Goal: Information Seeking & Learning: Learn about a topic

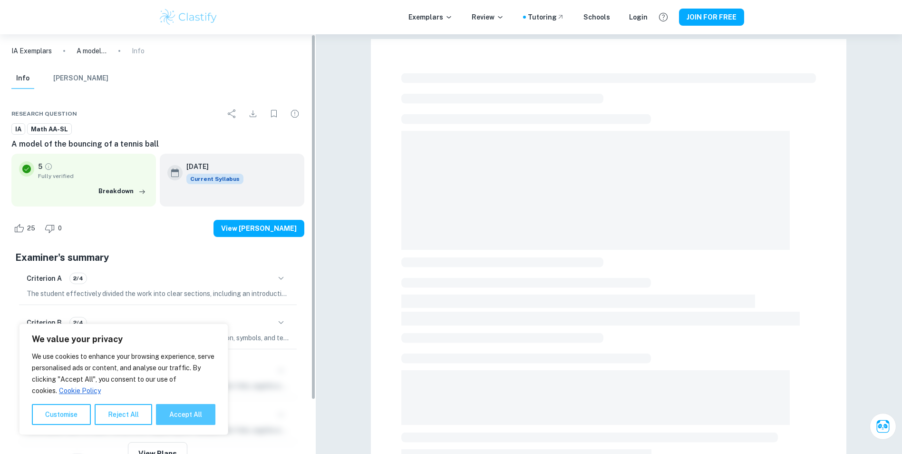
click at [185, 410] on button "Accept All" at bounding box center [185, 414] width 59 height 21
checkbox input "true"
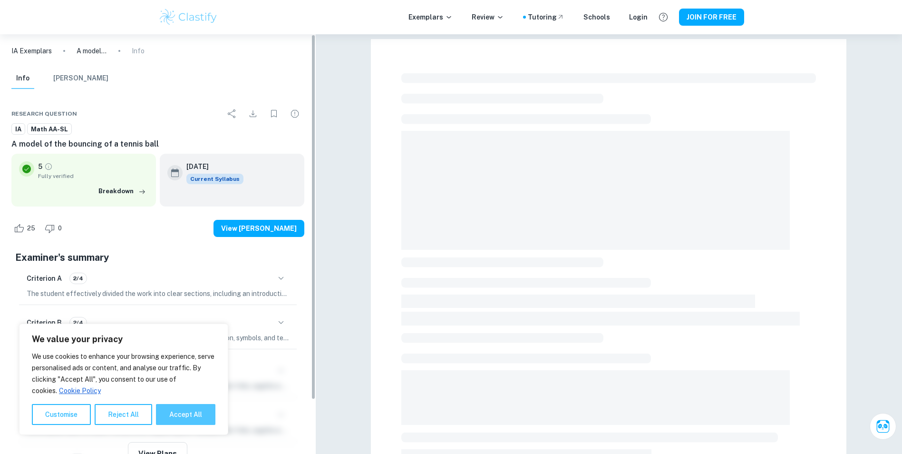
checkbox input "true"
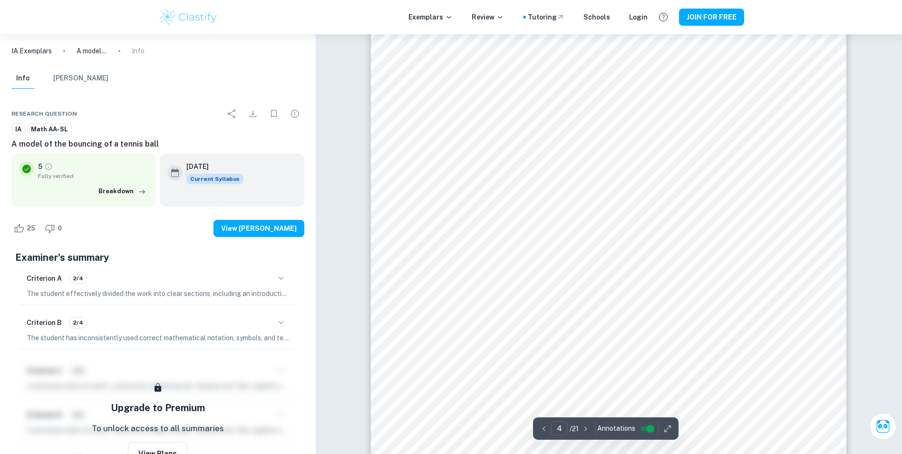
scroll to position [2235, 0]
type input "3"
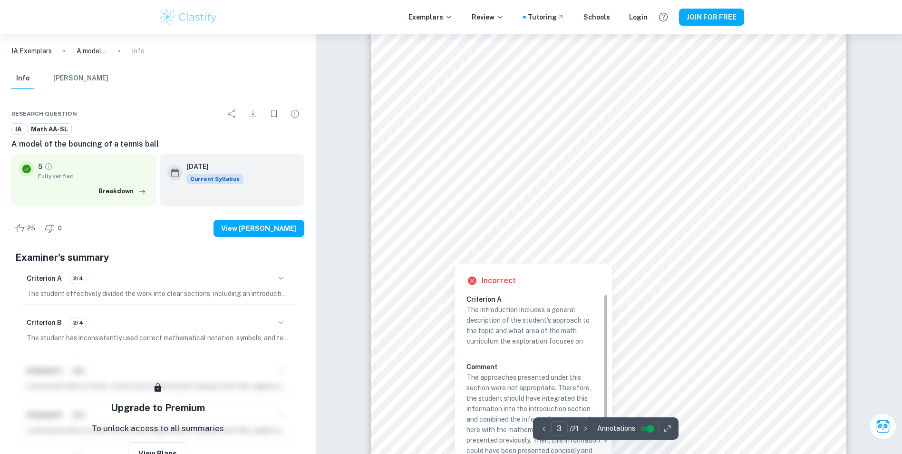
scroll to position [1427, 0]
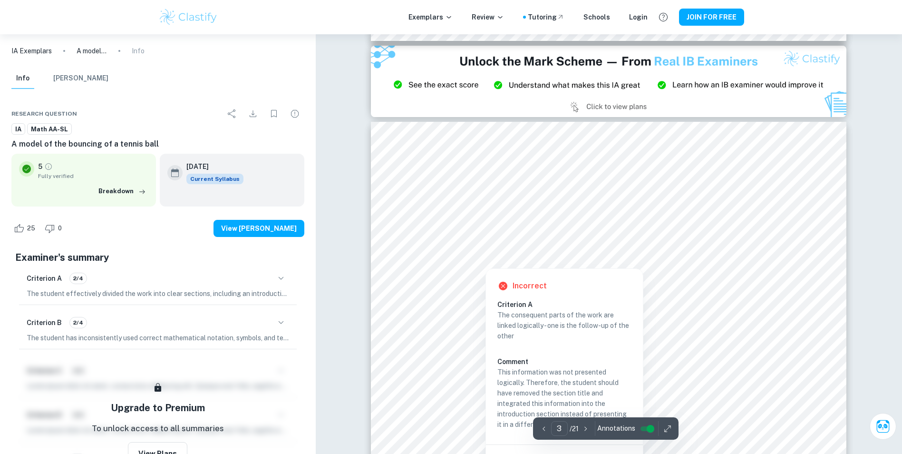
click at [505, 303] on h6 "Criterion A" at bounding box center [568, 304] width 142 height 10
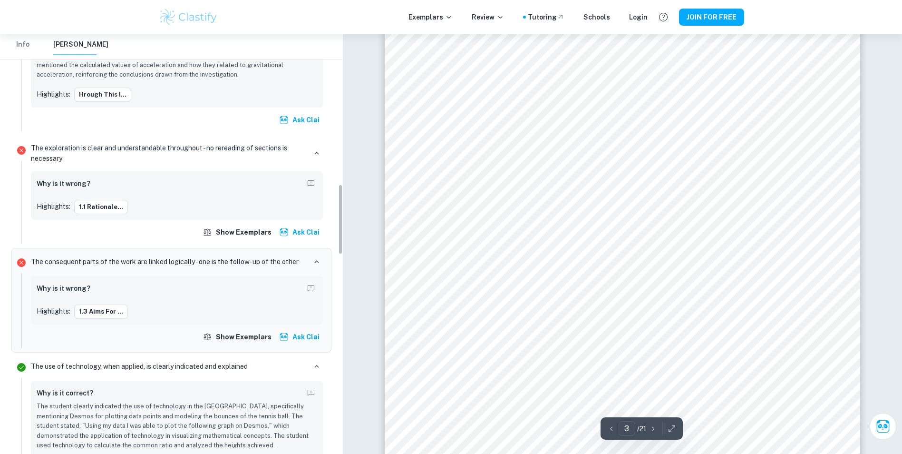
scroll to position [891, 0]
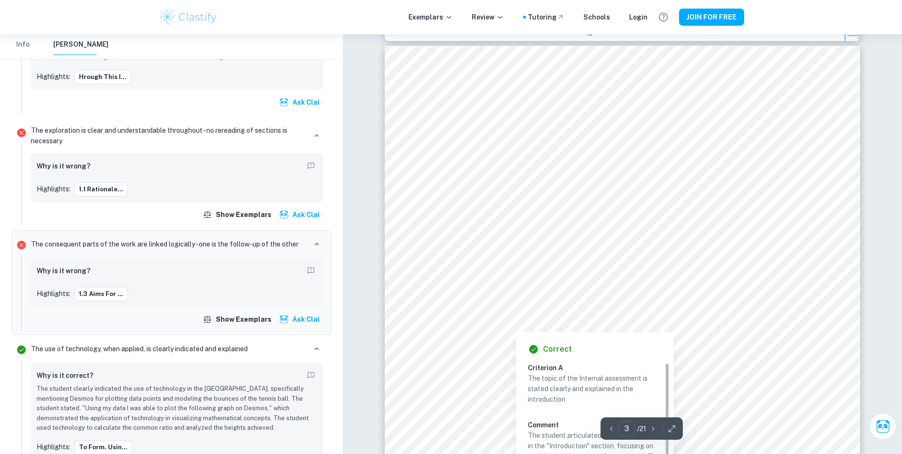
click at [444, 207] on div at bounding box center [621, 210] width 359 height 13
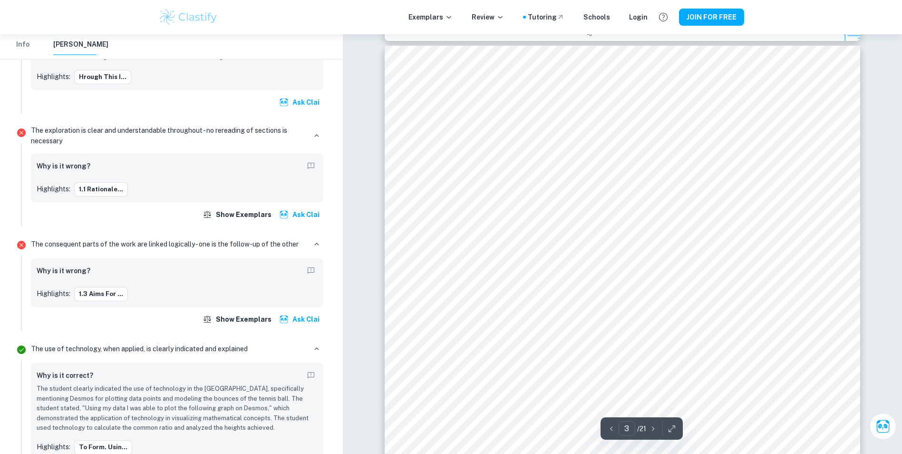
scroll to position [352, 0]
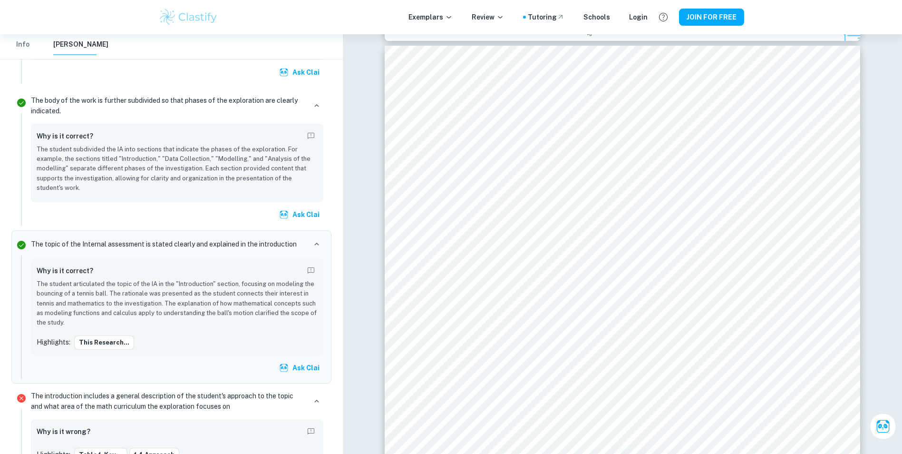
click at [50, 155] on p "The student subdivided the IA into sections that indicate the phases of the exp…" at bounding box center [177, 169] width 281 height 49
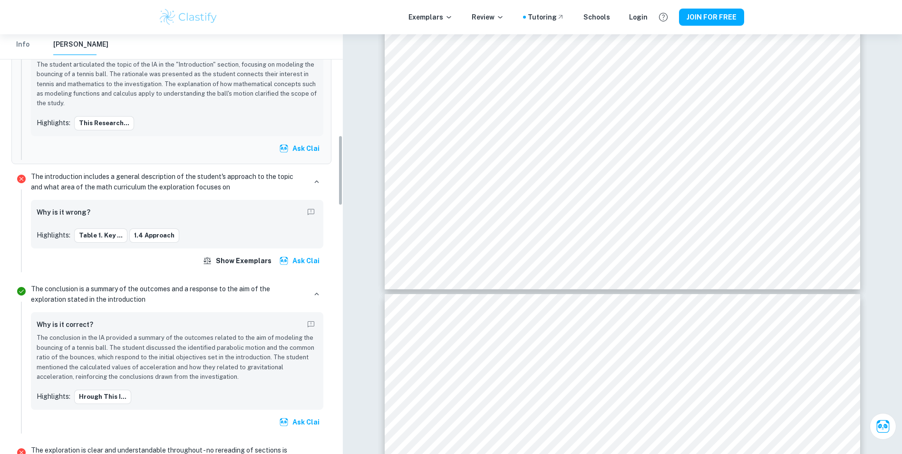
scroll to position [904, 0]
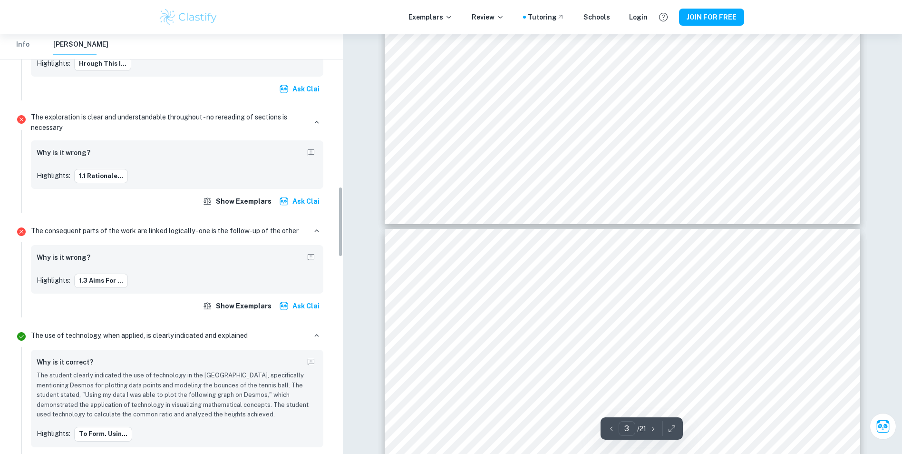
type input "4"
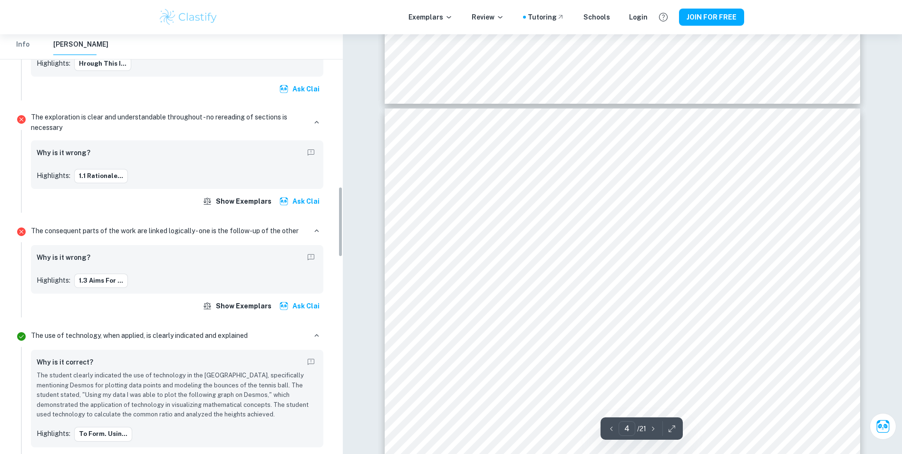
scroll to position [2045, 0]
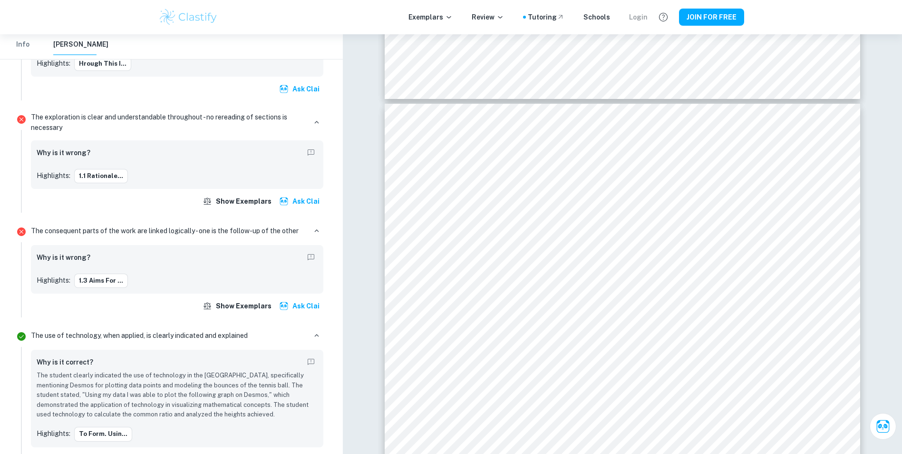
click at [638, 19] on div "Login" at bounding box center [638, 17] width 19 height 10
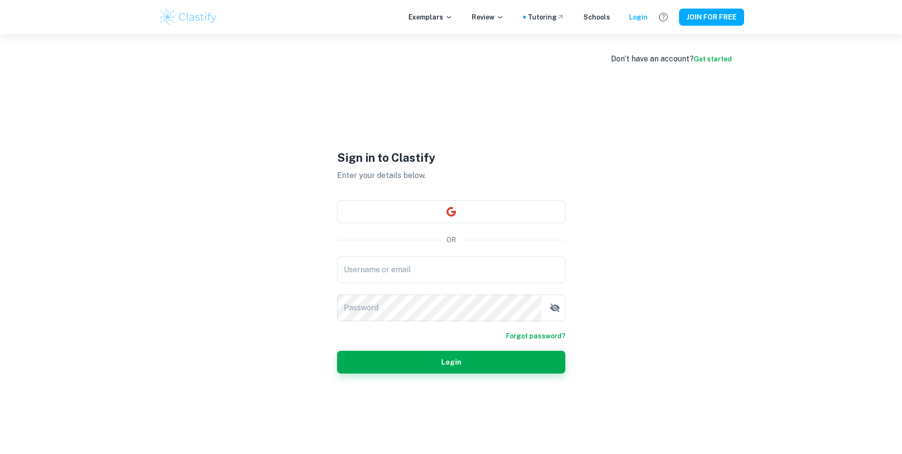
click at [723, 58] on link "Get started" at bounding box center [713, 59] width 38 height 8
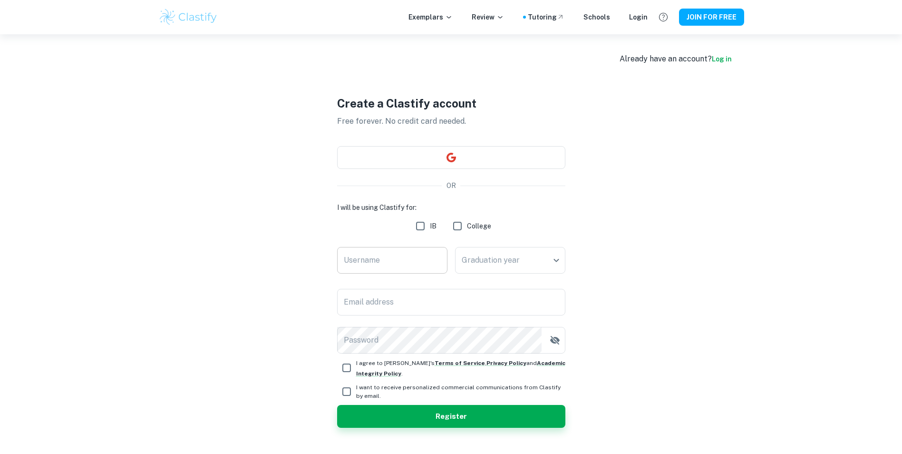
click at [365, 270] on input "Username" at bounding box center [392, 260] width 110 height 27
click at [421, 225] on input "IB" at bounding box center [420, 225] width 19 height 19
checkbox input "true"
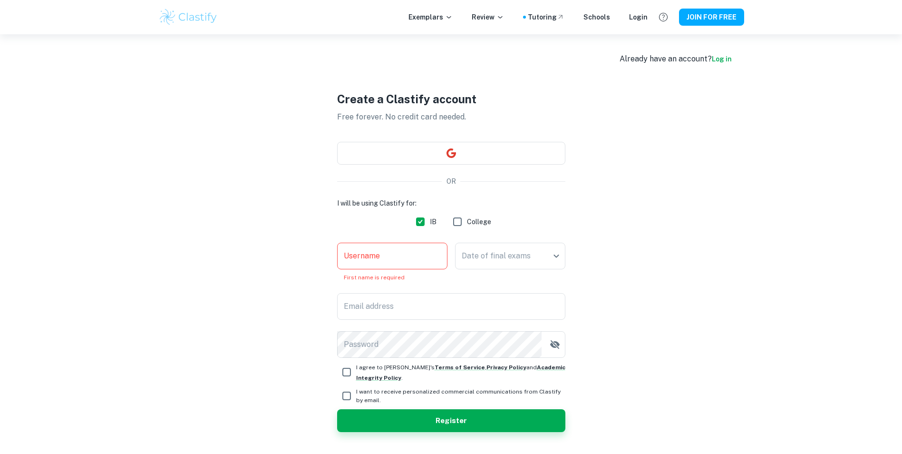
click at [461, 218] on input "College" at bounding box center [457, 221] width 19 height 19
checkbox input "true"
click at [432, 222] on span "IB" at bounding box center [433, 221] width 7 height 10
click at [430, 222] on input "IB" at bounding box center [420, 221] width 19 height 19
checkbox input "false"
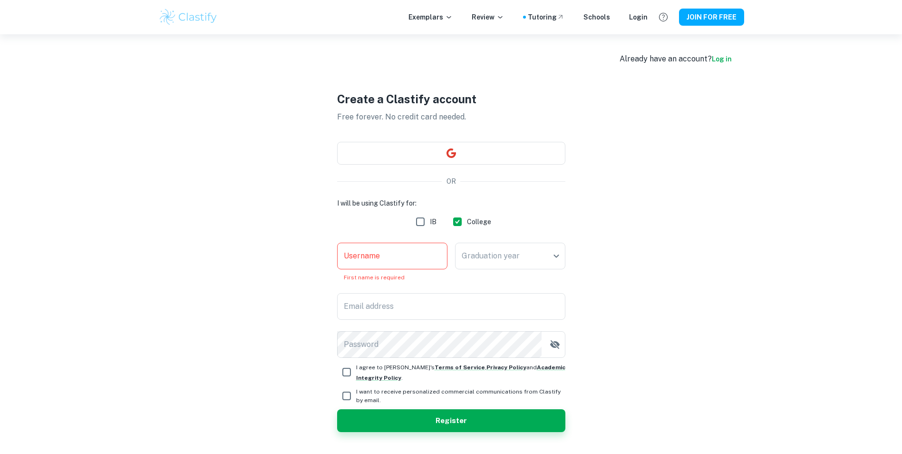
click at [454, 221] on input "College" at bounding box center [457, 221] width 19 height 19
checkbox input "false"
click at [420, 219] on input "IB" at bounding box center [420, 221] width 19 height 19
checkbox input "true"
click at [399, 260] on input "Username" at bounding box center [392, 256] width 110 height 27
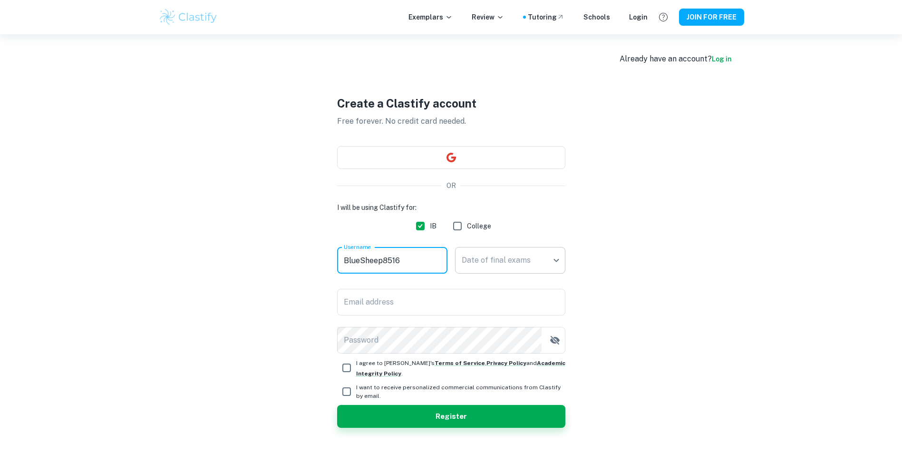
type input "BlueSheep8516"
click at [508, 262] on body "We value your privacy We use cookies to enhance your browsing experience, serve…" at bounding box center [451, 261] width 902 height 454
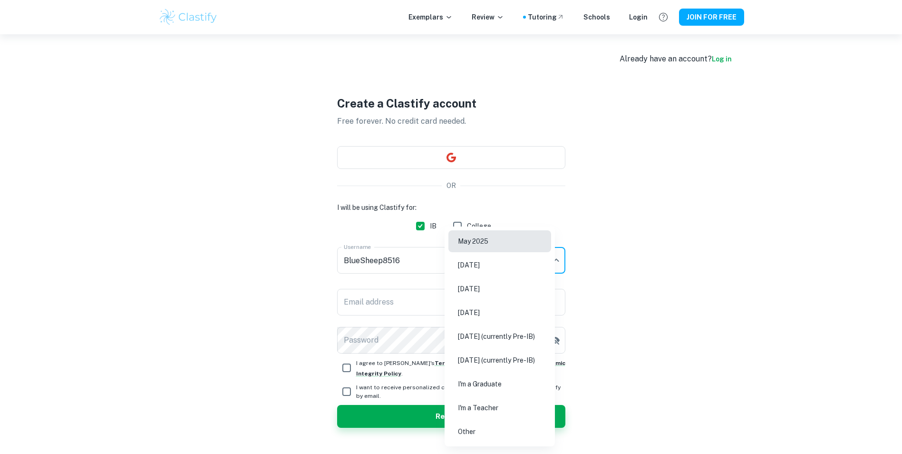
click at [624, 301] on div at bounding box center [451, 227] width 902 height 454
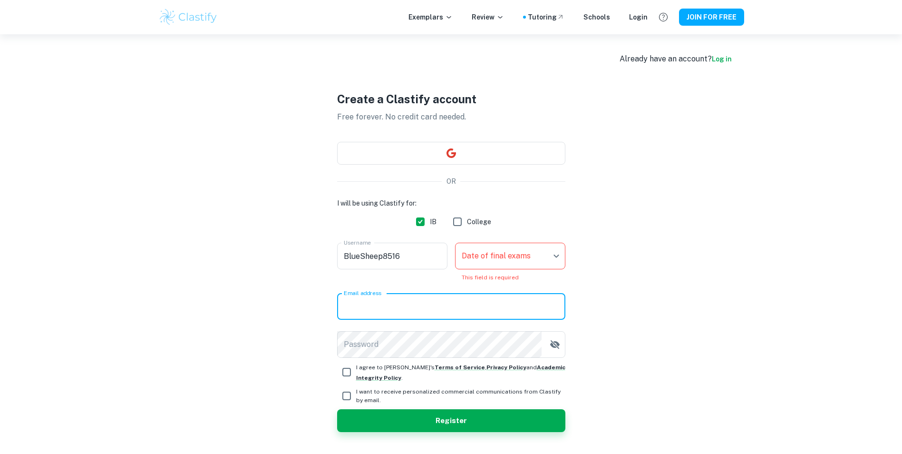
click at [444, 307] on input "Email address" at bounding box center [451, 306] width 228 height 27
click at [494, 257] on body "We value your privacy We use cookies to enhance your browsing experience, serve…" at bounding box center [451, 261] width 902 height 454
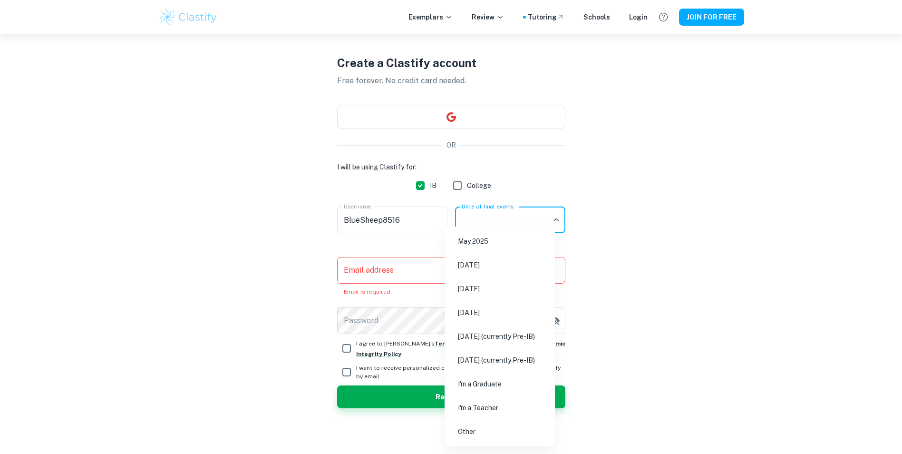
scroll to position [34, 0]
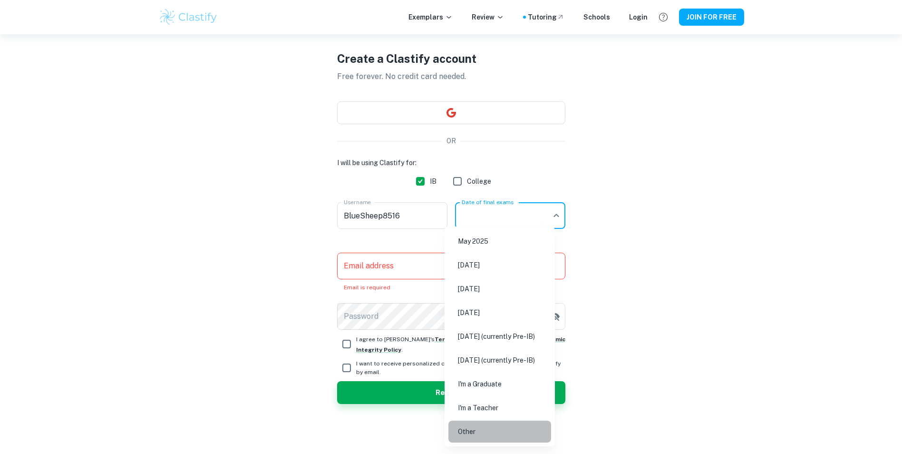
click at [475, 431] on li "Other" at bounding box center [499, 431] width 103 height 22
type input "Other"
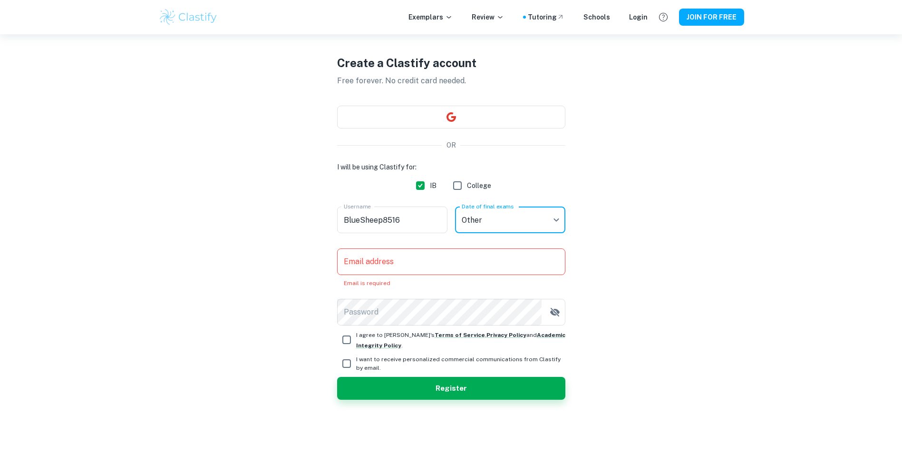
click at [503, 228] on body "We value your privacy We use cookies to enhance your browsing experience, serve…" at bounding box center [451, 227] width 902 height 454
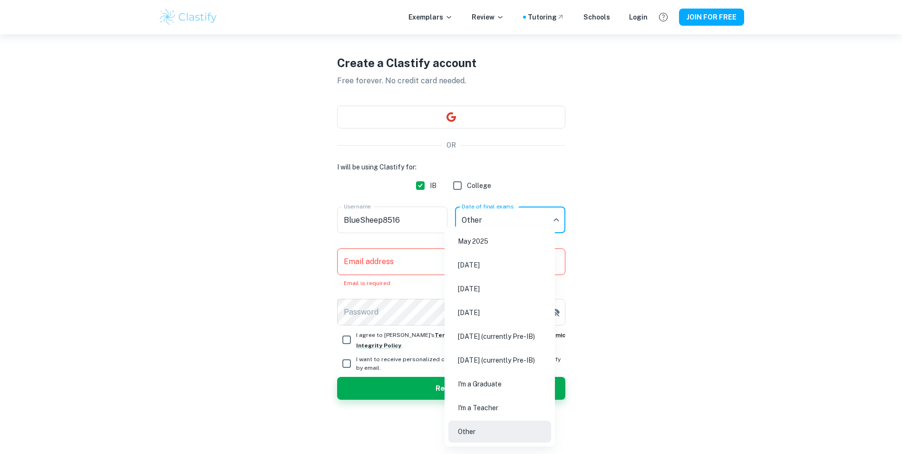
click at [447, 159] on div at bounding box center [451, 227] width 902 height 454
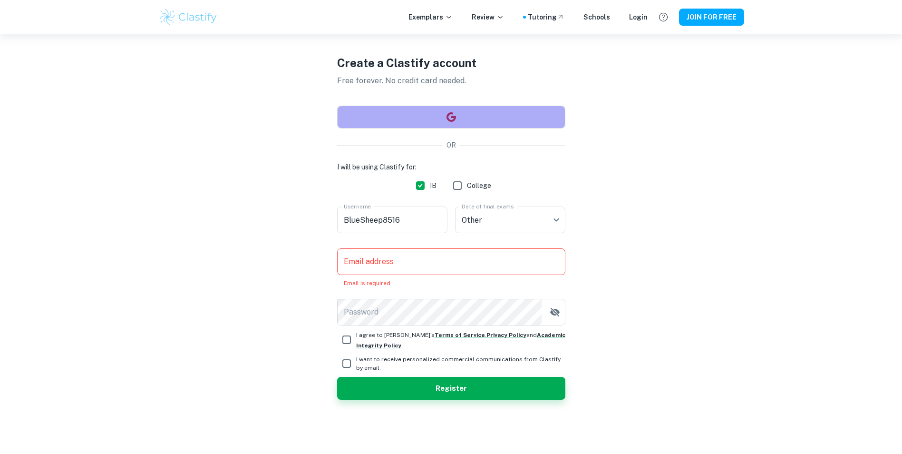
click at [417, 122] on button "button" at bounding box center [451, 117] width 228 height 23
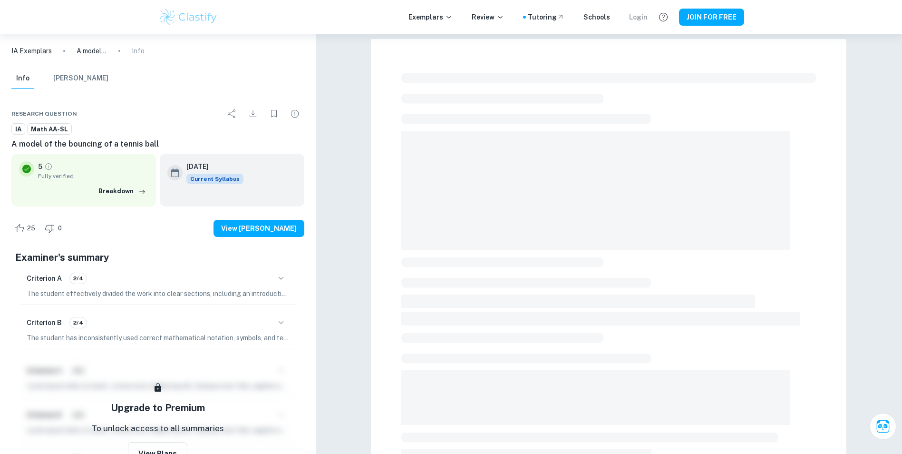
click at [640, 19] on div "Login" at bounding box center [638, 17] width 19 height 10
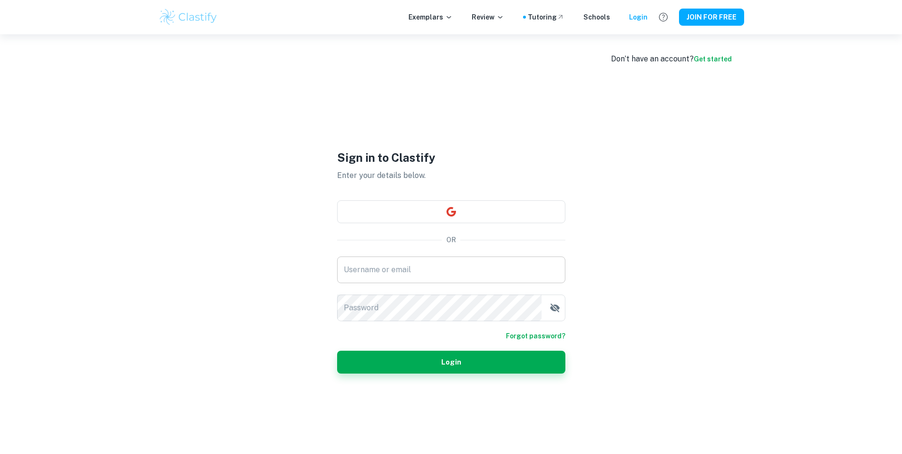
click at [396, 272] on input "Username or email" at bounding box center [451, 269] width 228 height 27
type input "mlisovoy@disstudents.org"
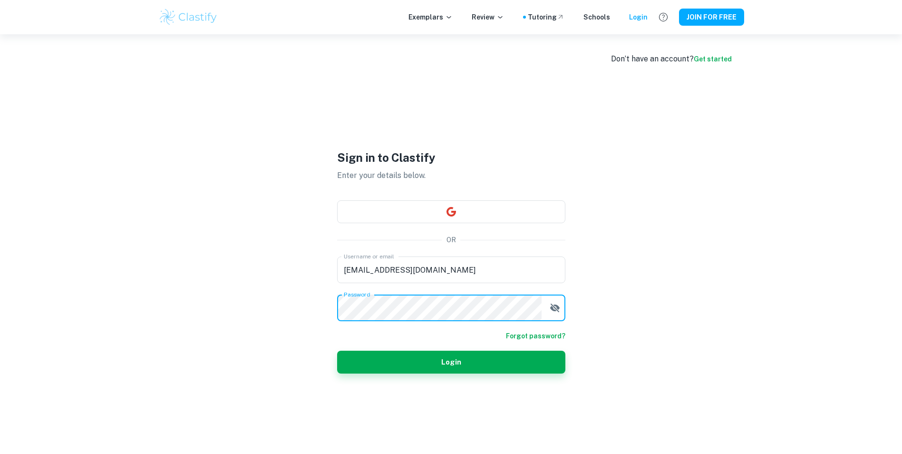
click at [337, 350] on button "Login" at bounding box center [451, 361] width 228 height 23
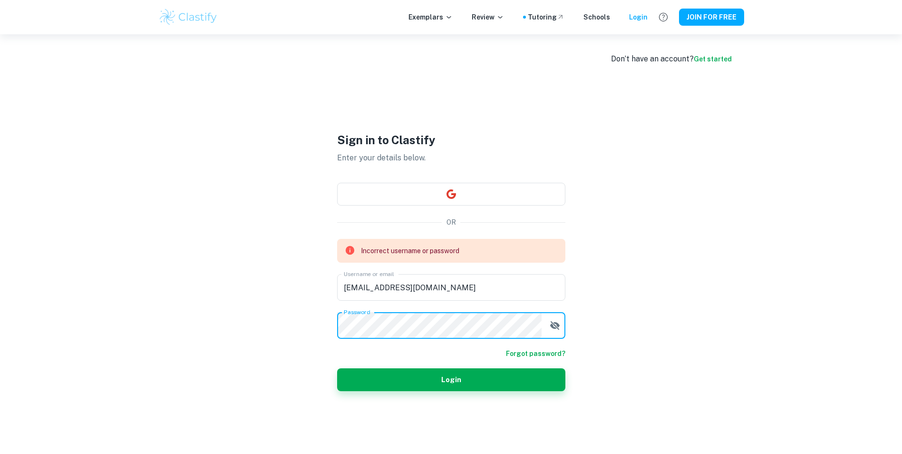
click at [445, 188] on div "Sign in to Clastify Enter your details below. OR Incorrect username or password…" at bounding box center [451, 261] width 228 height 454
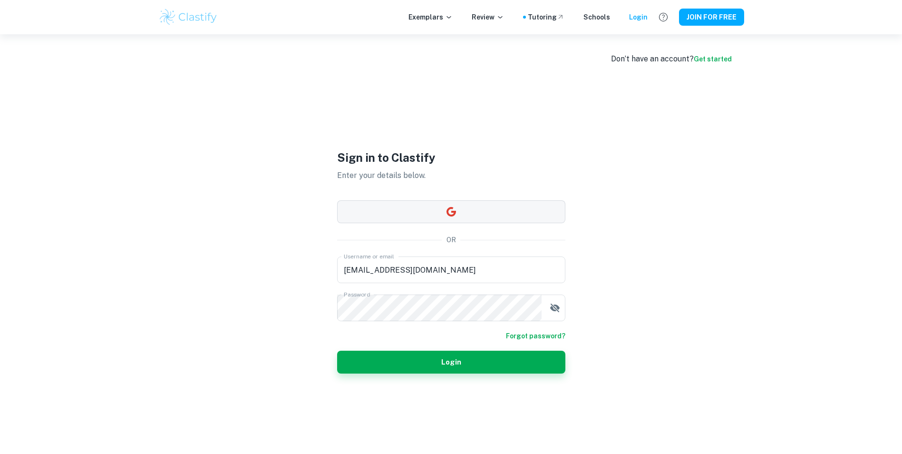
click at [443, 211] on button "button" at bounding box center [451, 211] width 228 height 23
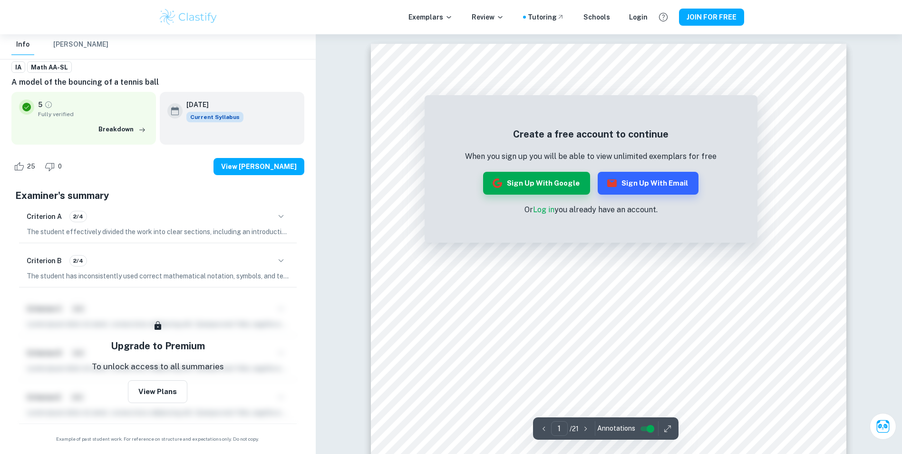
click at [469, 225] on div "Create a free account to continue When you sign up you will be able to view unl…" at bounding box center [591, 171] width 333 height 143
click at [60, 101] on div "5 Fully verified" at bounding box center [93, 108] width 110 height 19
click at [49, 103] on icon "Grade fully verified" at bounding box center [48, 104] width 9 height 9
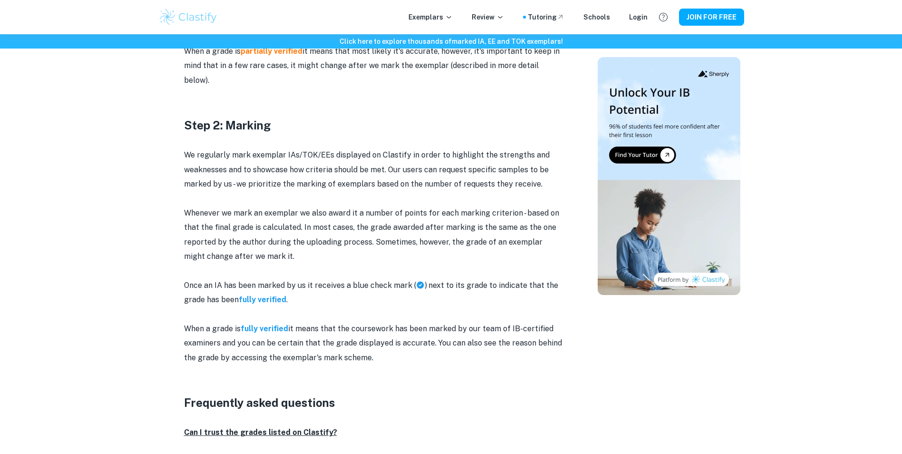
scroll to position [1046, 0]
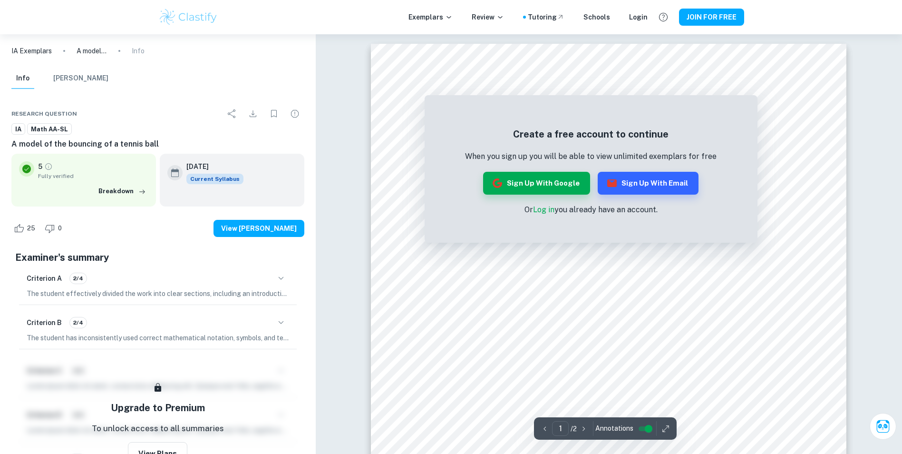
click at [579, 136] on h5 "Create a free account to continue" at bounding box center [591, 134] width 252 height 14
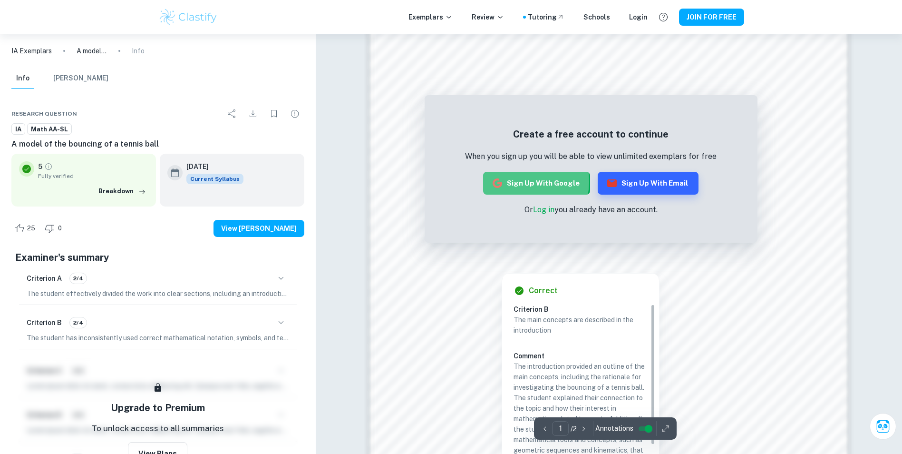
click at [521, 181] on button "Sign up with Google" at bounding box center [536, 183] width 107 height 23
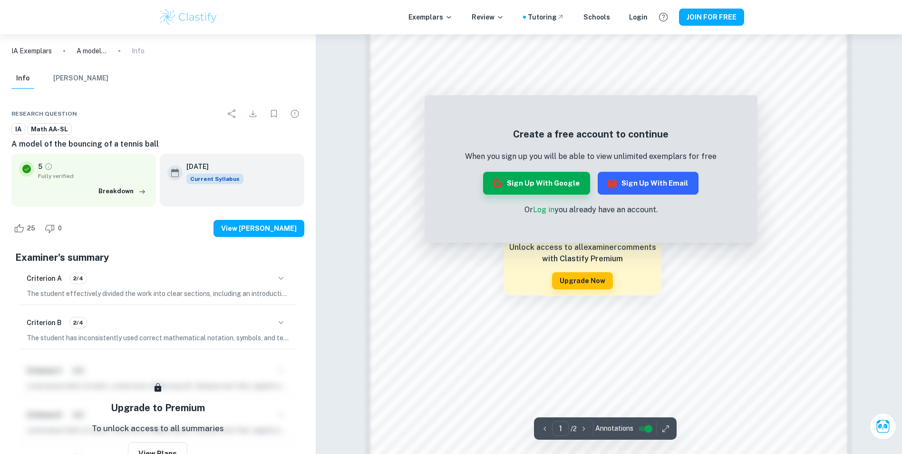
click at [642, 179] on button "Sign up with Email" at bounding box center [648, 183] width 101 height 23
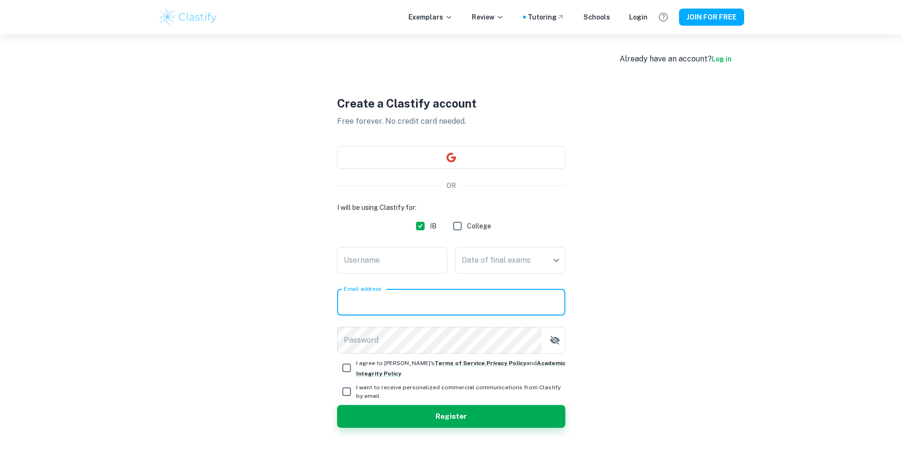
click at [397, 308] on input "Email address" at bounding box center [451, 302] width 228 height 27
type input "mlisovoy@disstudents.org"
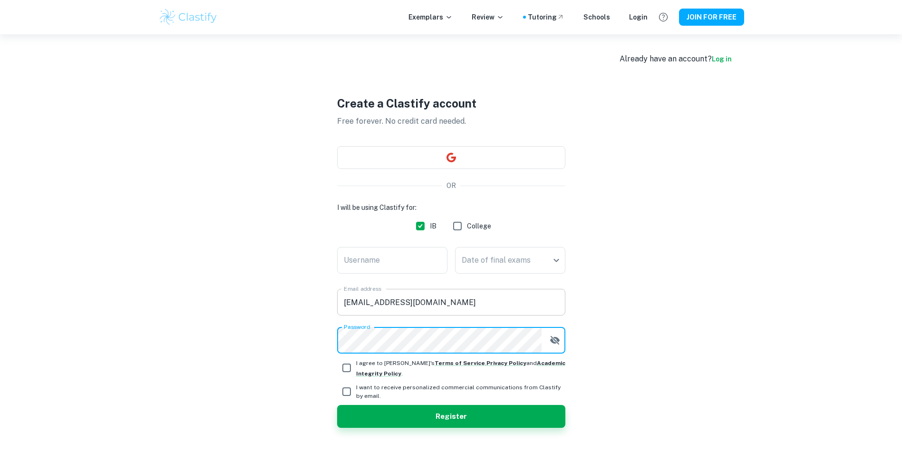
click at [337, 405] on button "Register" at bounding box center [451, 416] width 228 height 23
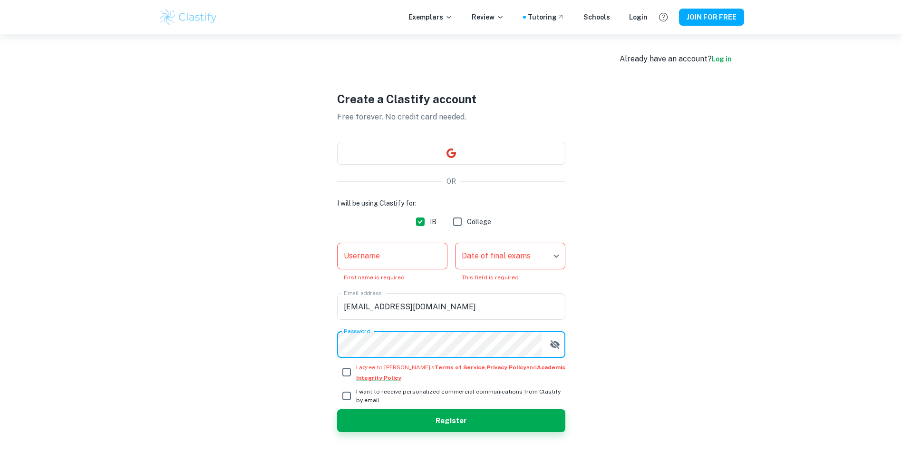
click at [405, 255] on input "Username" at bounding box center [392, 256] width 110 height 27
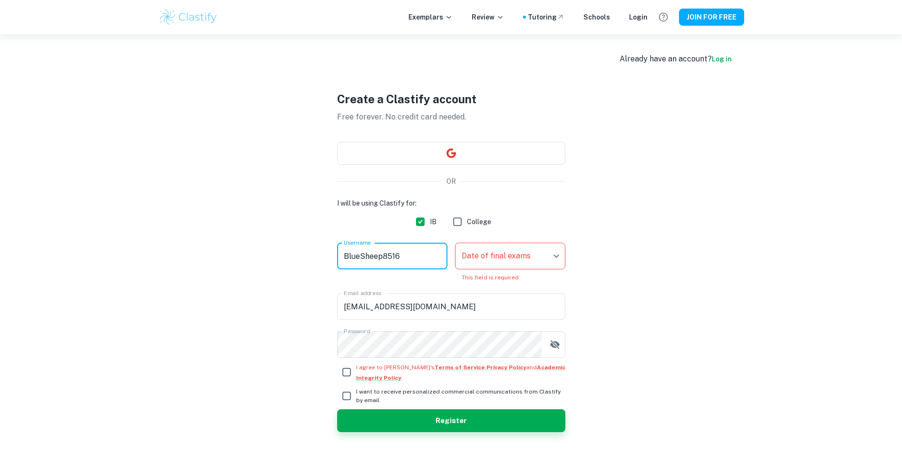
type input "BlueSheep8516"
click at [492, 253] on body "We value your privacy We use cookies to enhance your browsing experience, serve…" at bounding box center [451, 261] width 902 height 454
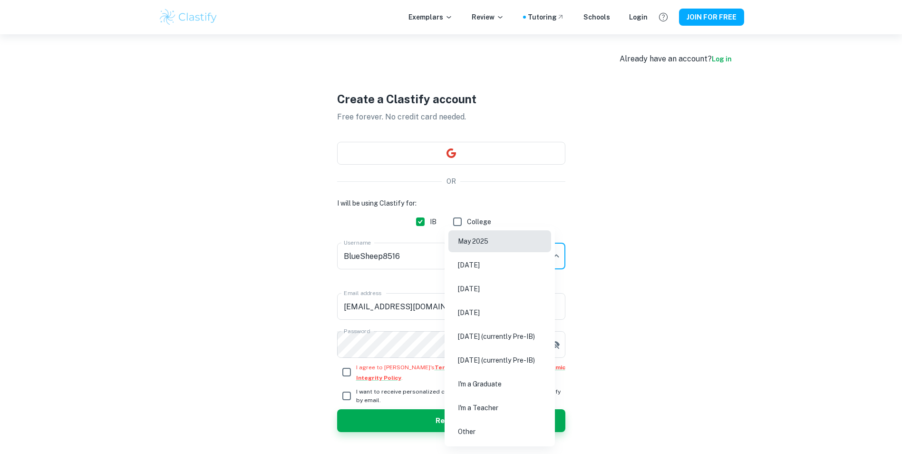
click at [499, 427] on li "Other" at bounding box center [499, 431] width 103 height 22
type input "Other"
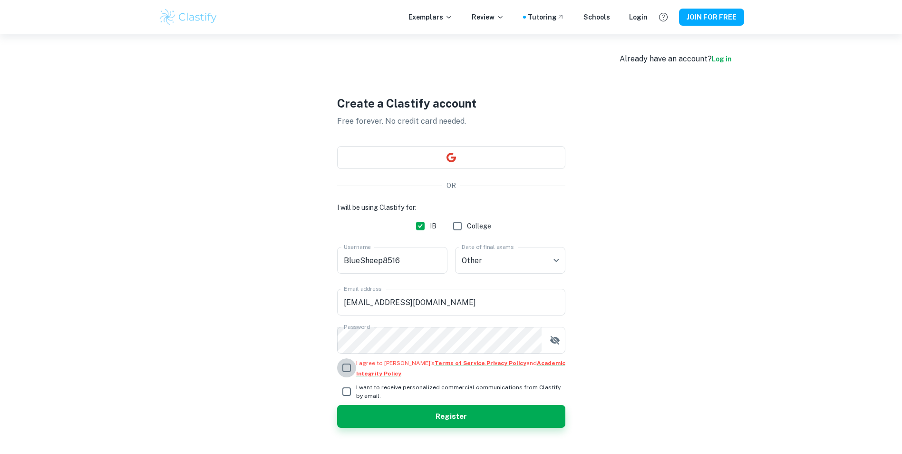
click at [347, 366] on input "I agree to Clastify's Terms of Service , Privacy Policy and Academic Integrity …" at bounding box center [346, 367] width 19 height 19
checkbox input "true"
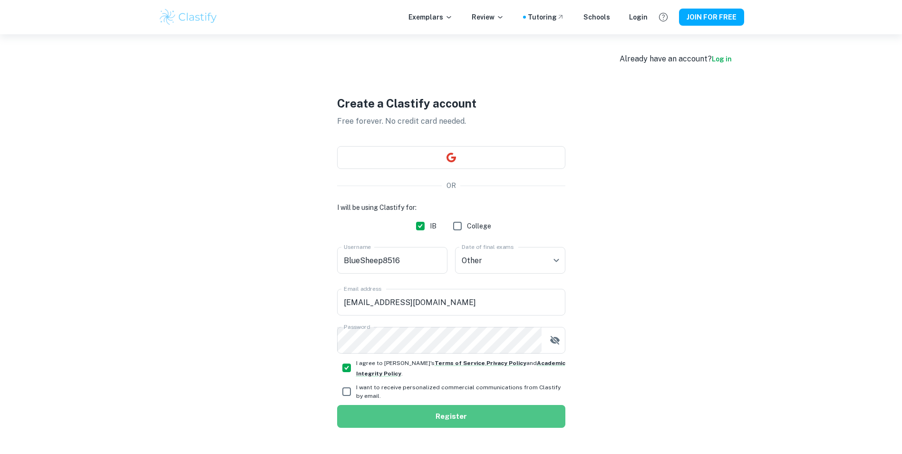
click at [398, 412] on button "Register" at bounding box center [451, 416] width 228 height 23
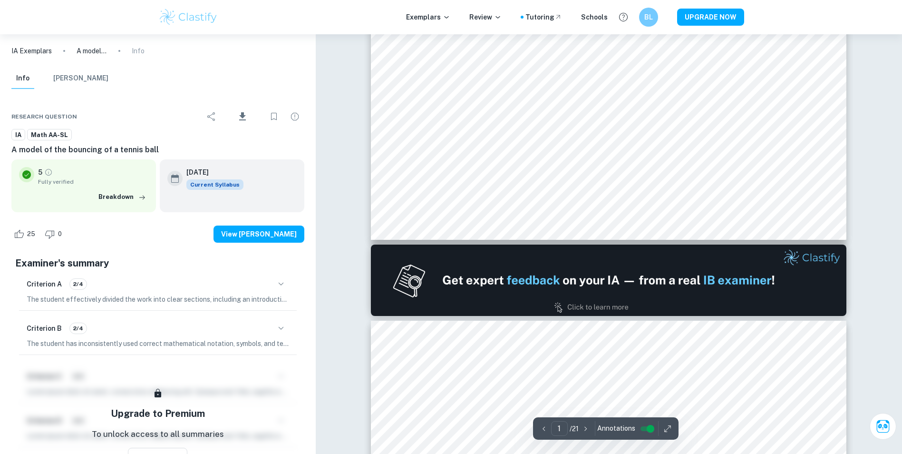
scroll to position [666, 0]
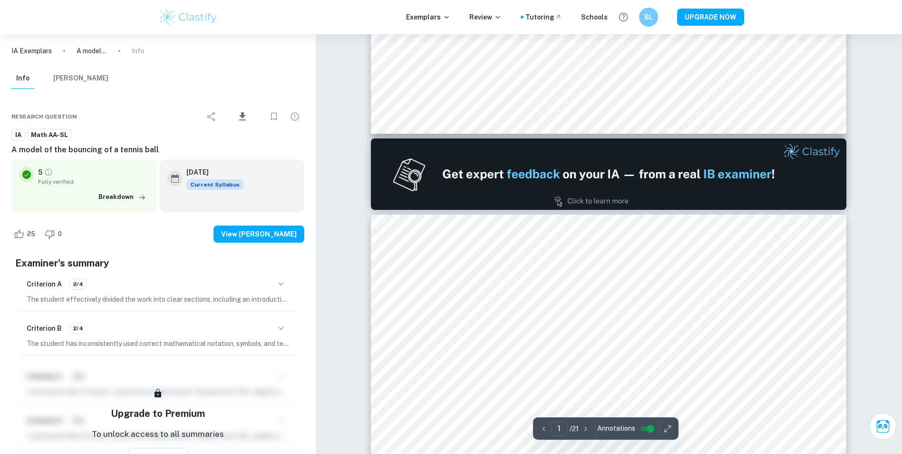
type input "2"
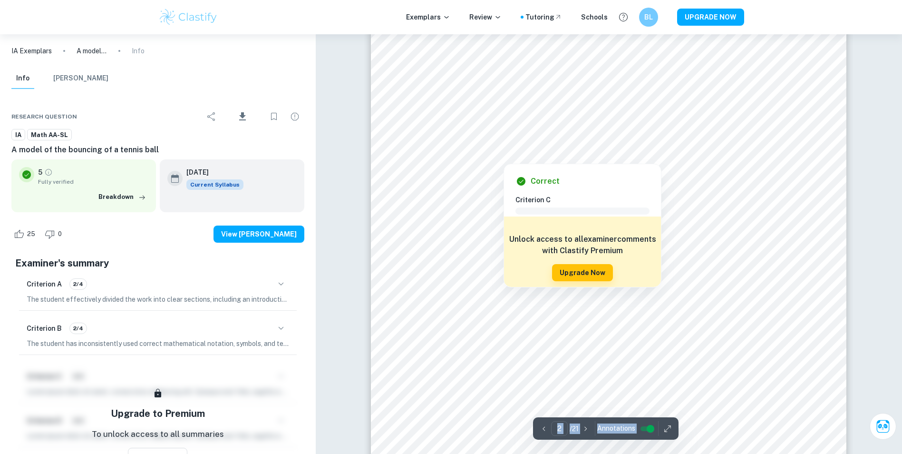
scroll to position [856, 0]
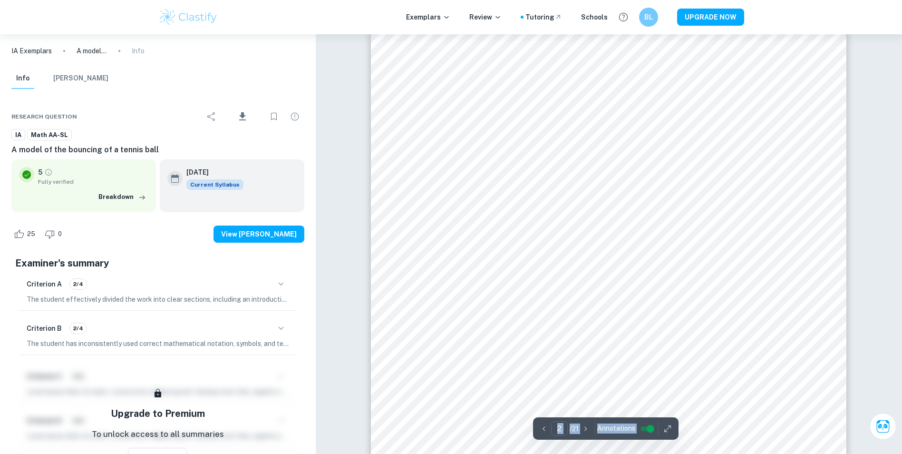
click at [670, 429] on icon "button" at bounding box center [668, 429] width 10 height 10
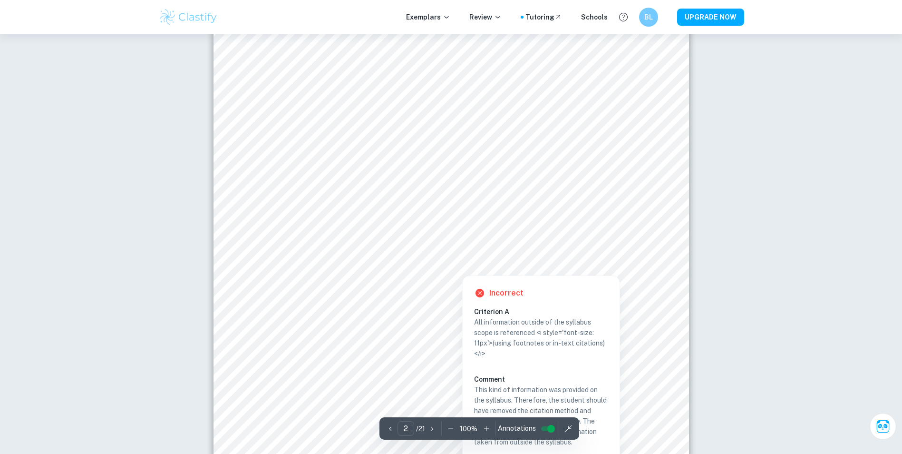
click at [563, 419] on div "2 ​ / 21 100 % Annotations" at bounding box center [479, 428] width 200 height 22
click at [454, 424] on icon "button" at bounding box center [451, 429] width 10 height 10
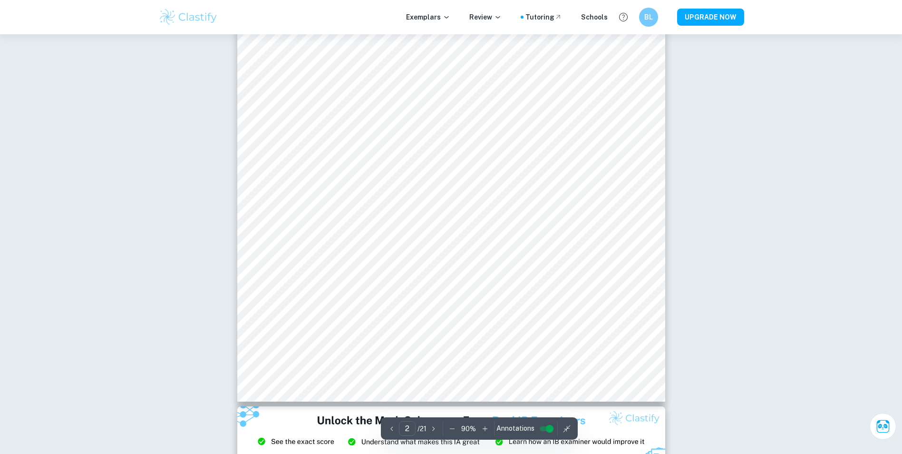
click at [450, 427] on icon "button" at bounding box center [452, 429] width 10 height 10
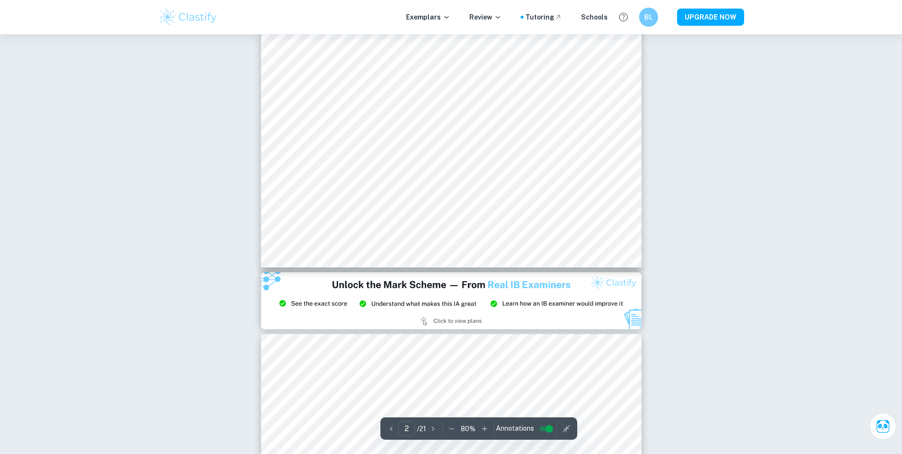
click at [452, 431] on icon "button" at bounding box center [452, 429] width 10 height 10
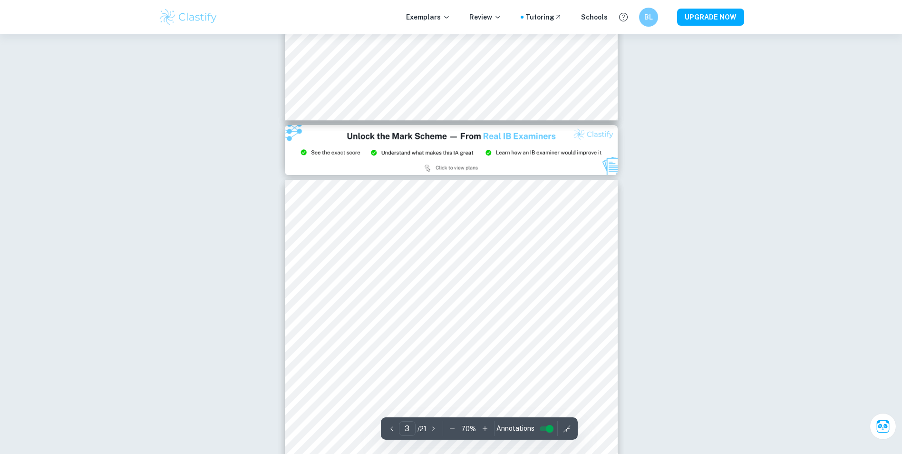
type input "2"
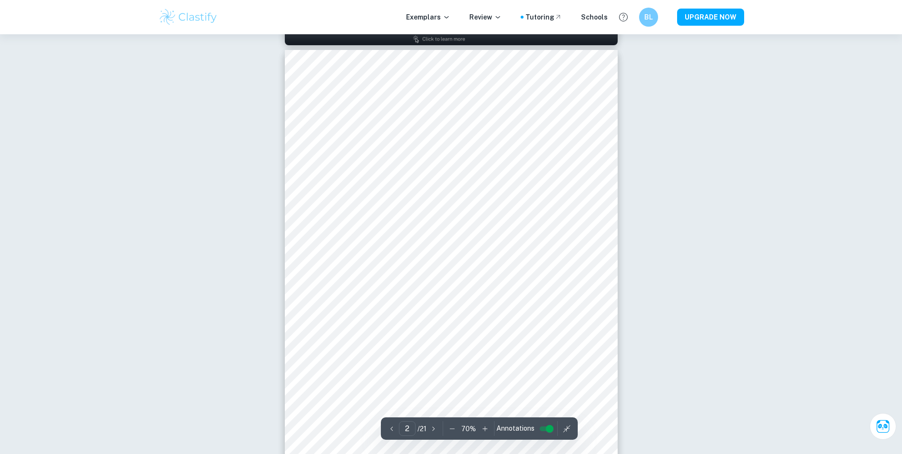
scroll to position [571, 0]
